Goal: Navigation & Orientation: Find specific page/section

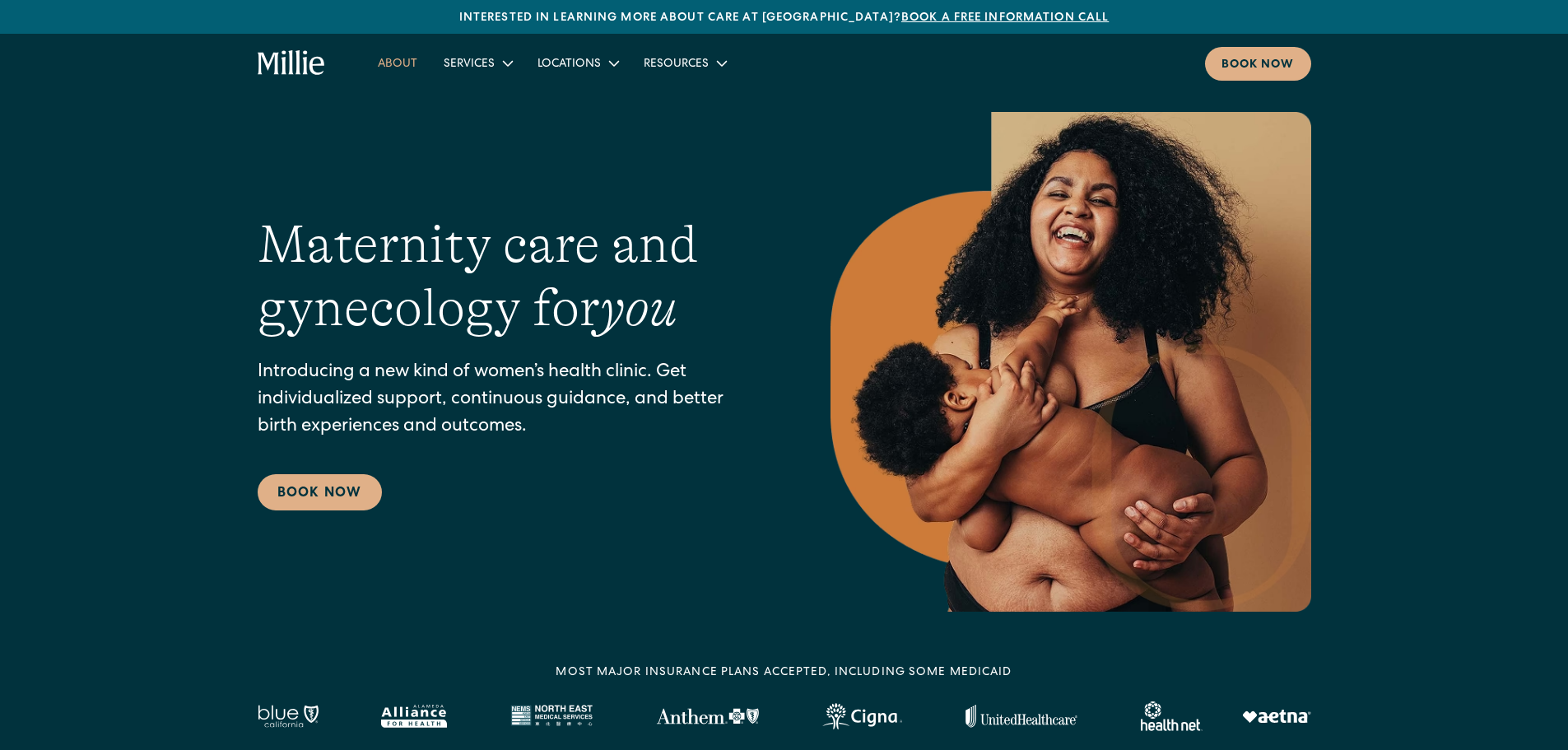
click at [407, 64] on link "About" at bounding box center [398, 63] width 66 height 27
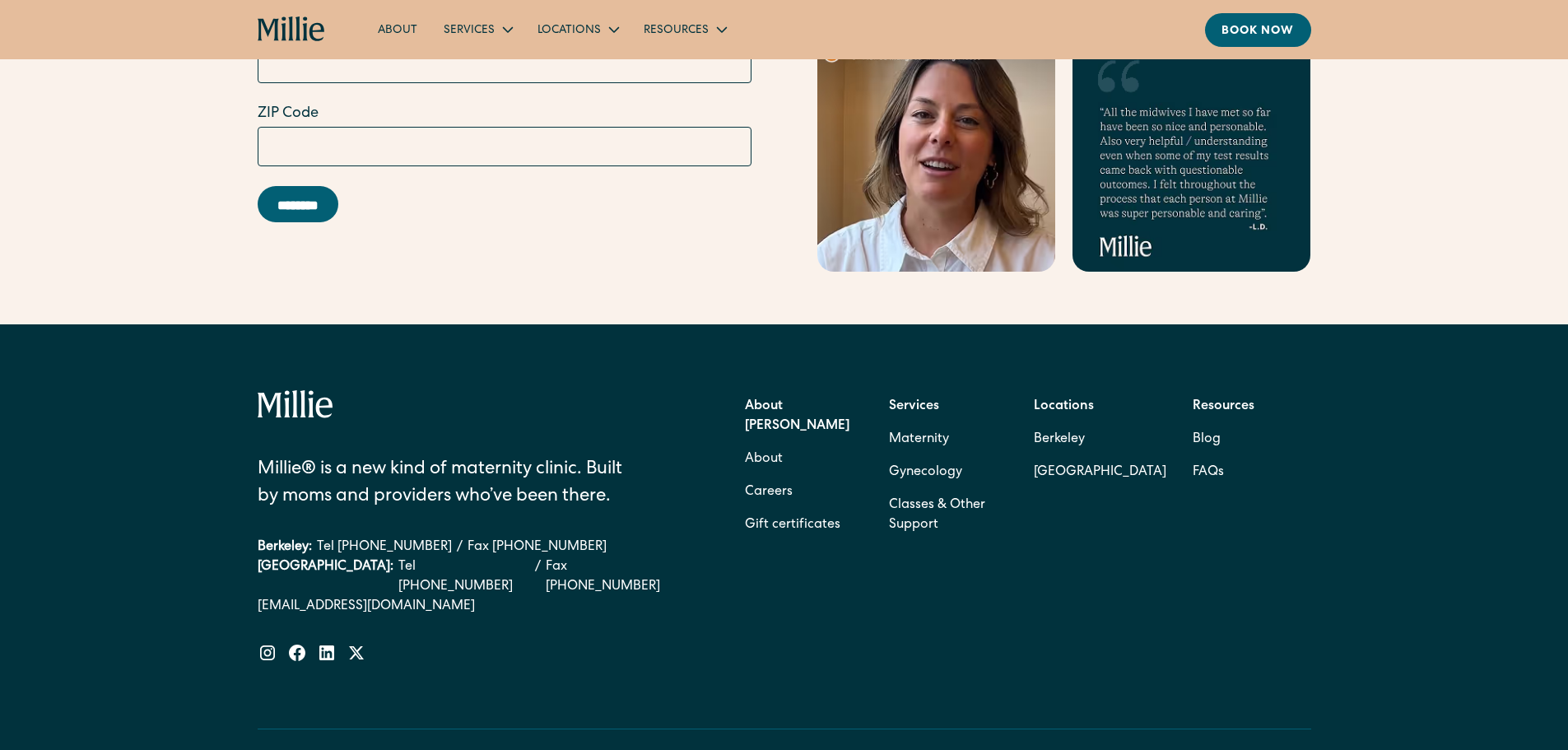
scroll to position [5247, 0]
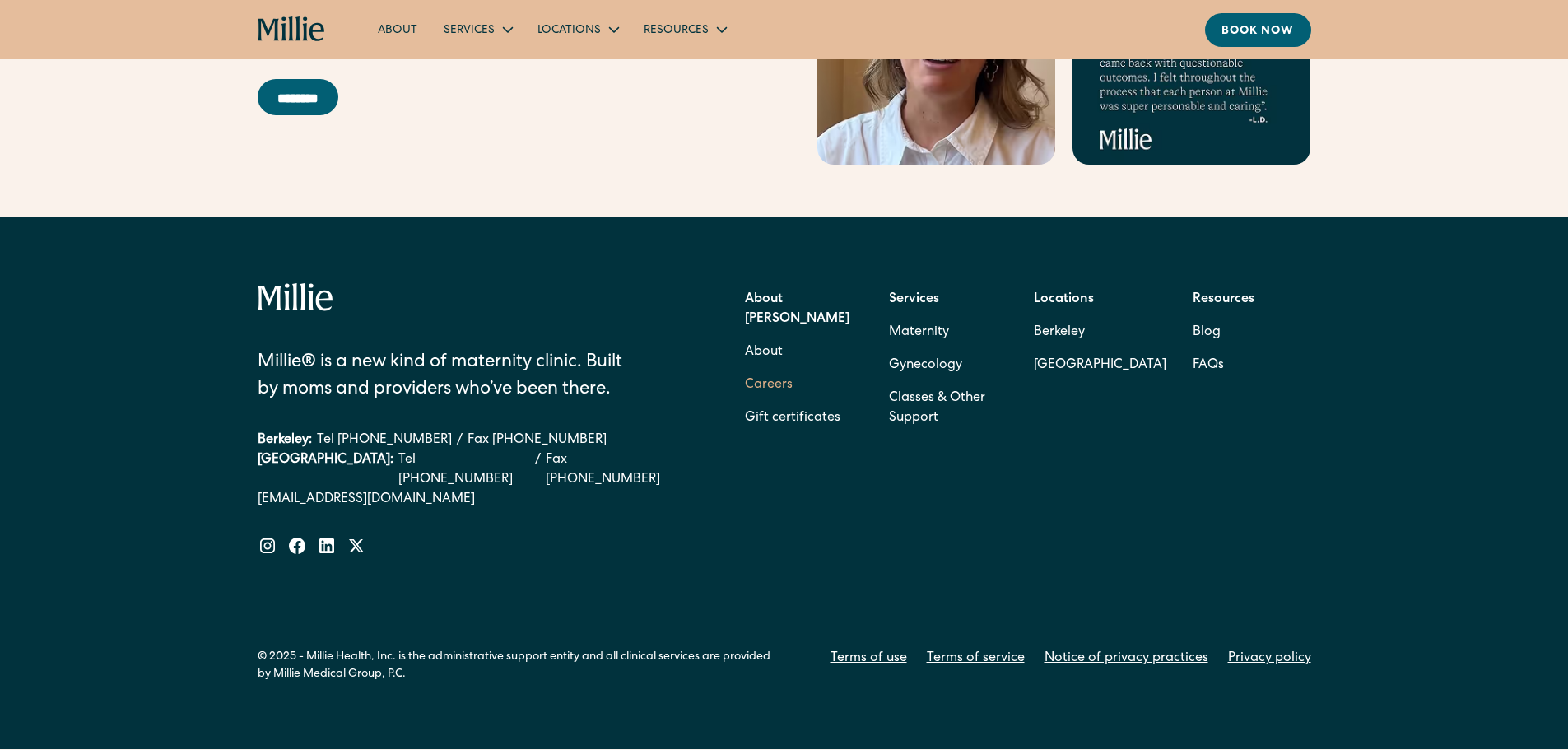
click at [766, 368] on link "Careers" at bounding box center [769, 384] width 48 height 33
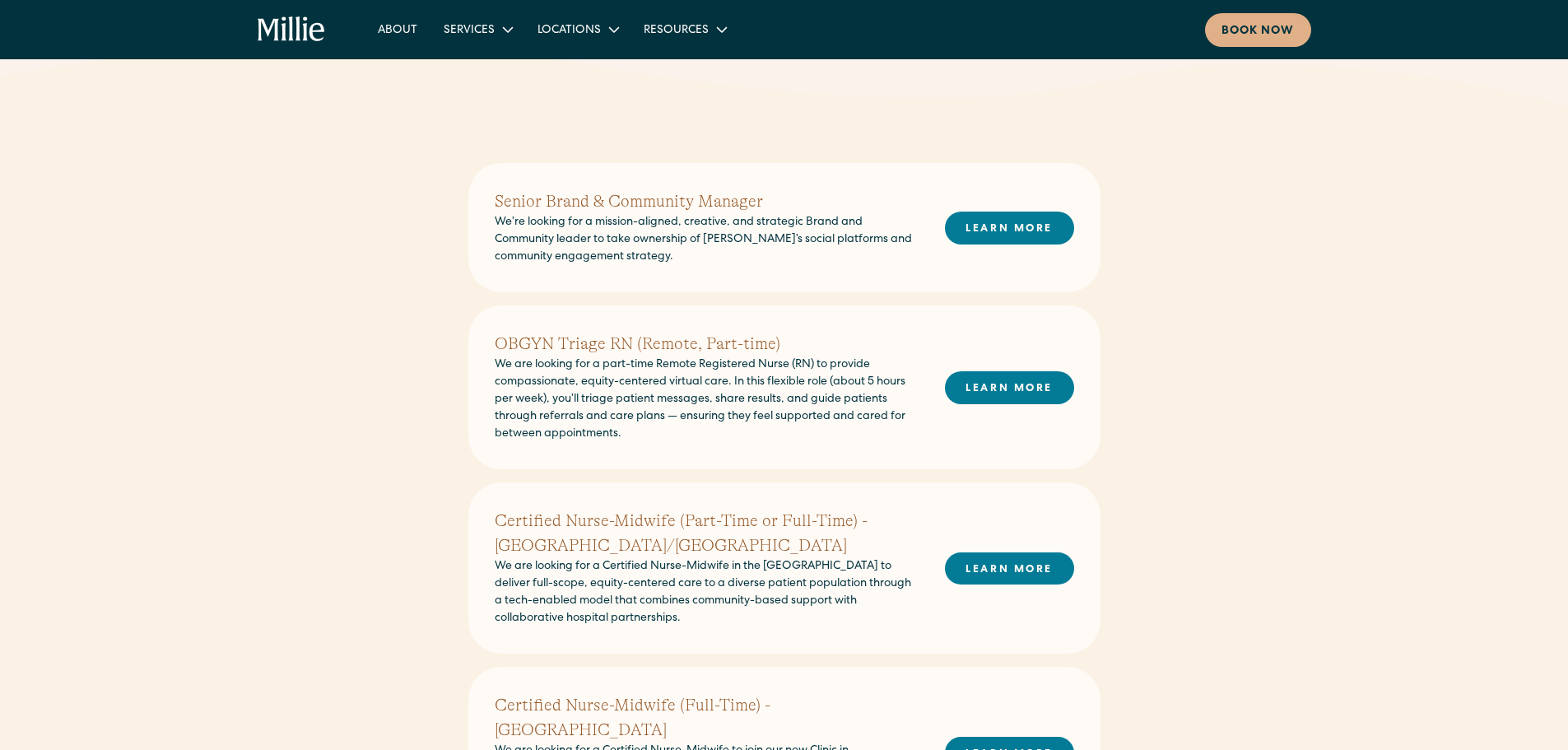
scroll to position [329, 0]
